Goal: Participate in discussion: Engage in conversation with other users on a specific topic

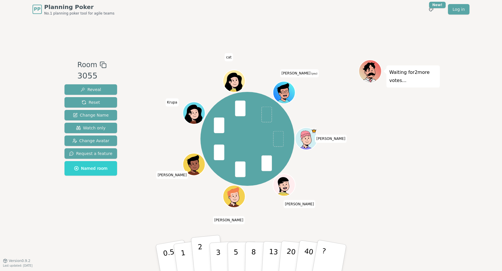
click at [207, 252] on button "2" at bounding box center [207, 258] width 33 height 46
click at [389, 219] on div "Room 3055 Reveal Reset Change Name Watch only Change Avatar Request a feature N…" at bounding box center [251, 140] width 378 height 242
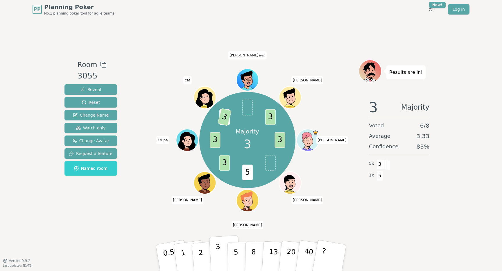
click at [218, 257] on p "3" at bounding box center [219, 258] width 6 height 32
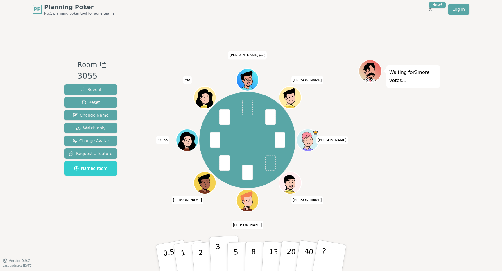
click at [216, 259] on button "3" at bounding box center [225, 257] width 32 height 45
click at [203, 252] on button "2" at bounding box center [207, 258] width 33 height 46
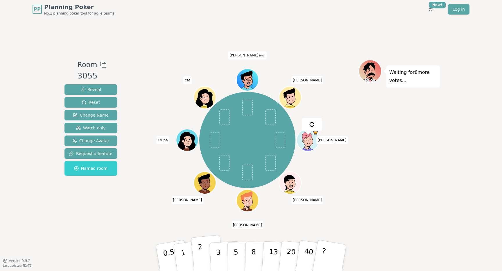
click at [202, 256] on button "2" at bounding box center [207, 258] width 33 height 46
click at [202, 257] on p "2" at bounding box center [202, 259] width 8 height 32
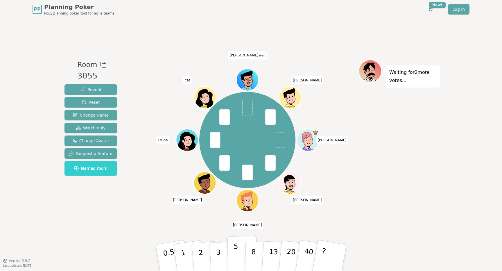
click at [233, 257] on button "5" at bounding box center [242, 258] width 30 height 44
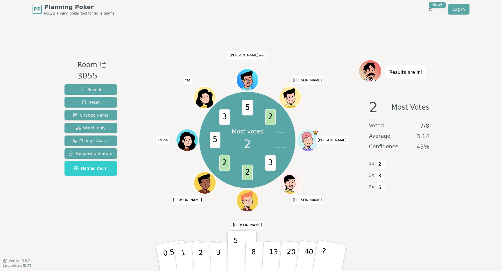
click at [219, 218] on div "Most votes 2 3 2 2 5 3 5 2 [PERSON_NAME] [PERSON_NAME] [PERSON_NAME] cat [PERSO…" at bounding box center [247, 140] width 222 height 160
click at [222, 256] on button "3" at bounding box center [225, 257] width 32 height 45
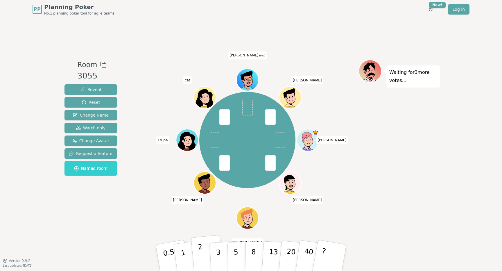
click at [202, 252] on p "2" at bounding box center [202, 259] width 8 height 32
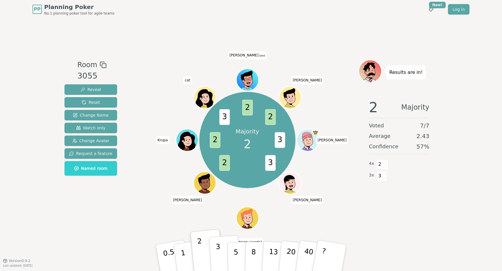
click at [216, 261] on button "3" at bounding box center [225, 257] width 32 height 45
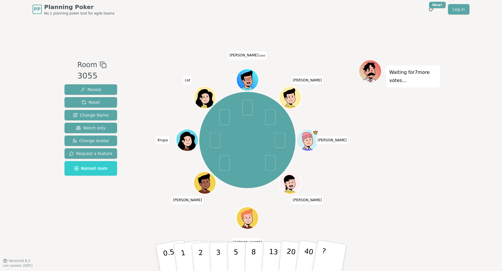
click at [136, 155] on div "[PERSON_NAME] [PERSON_NAME] [PERSON_NAME] cat [PERSON_NAME] (you) [PERSON_NAME]" at bounding box center [247, 140] width 222 height 140
click at [96, 131] on button "Watch only" at bounding box center [90, 128] width 53 height 10
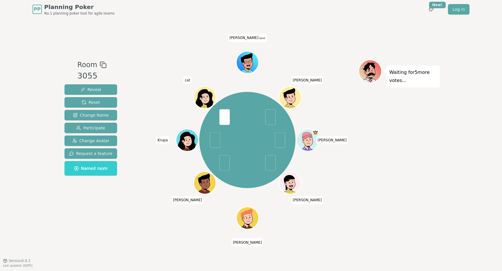
click at [154, 89] on div "[PERSON_NAME] [PERSON_NAME] [PERSON_NAME] cat [PERSON_NAME] (you) [PERSON_NAME]" at bounding box center [247, 140] width 222 height 140
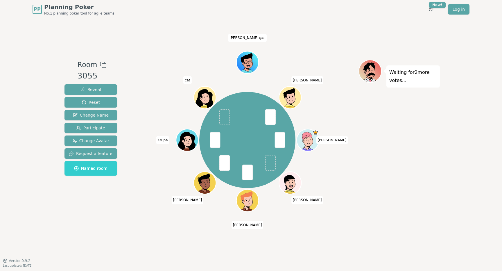
click at [139, 97] on div "[PERSON_NAME] [PERSON_NAME] [PERSON_NAME] cat [PERSON_NAME] (you) [PERSON_NAME]" at bounding box center [247, 140] width 222 height 140
click at [140, 88] on div "[PERSON_NAME] [PERSON_NAME] [PERSON_NAME] cat [PERSON_NAME] (you) [PERSON_NAME]" at bounding box center [247, 140] width 222 height 140
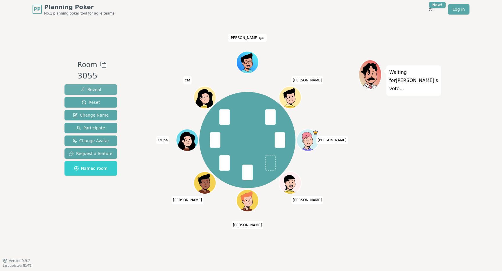
click at [97, 90] on span "Reveal" at bounding box center [90, 90] width 21 height 6
